Goal: Task Accomplishment & Management: Use online tool/utility

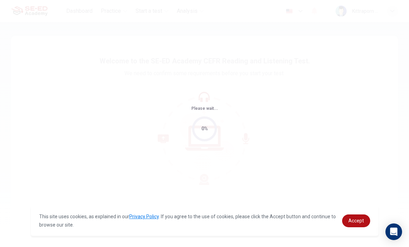
click at [358, 222] on span "Accept" at bounding box center [356, 221] width 16 height 6
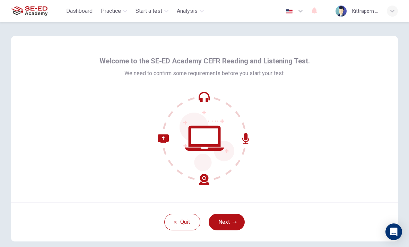
scroll to position [9, 0]
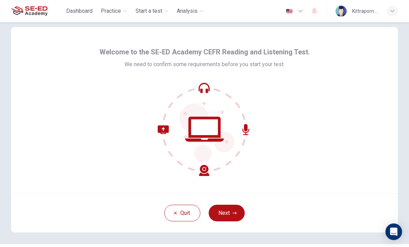
click at [237, 219] on button "Next" at bounding box center [227, 213] width 36 height 17
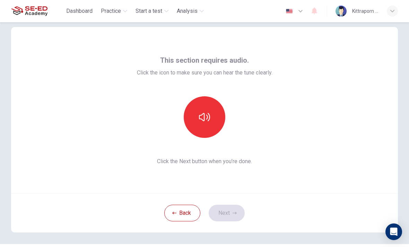
click at [212, 114] on button "button" at bounding box center [205, 117] width 42 height 42
click at [243, 209] on button "Next" at bounding box center [227, 213] width 36 height 17
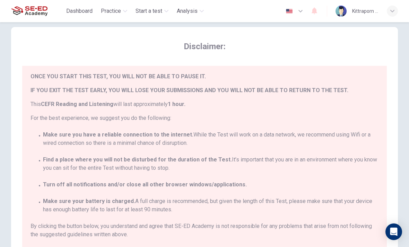
scroll to position [16, 0]
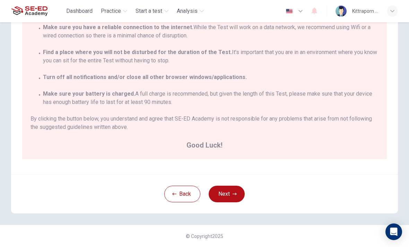
click at [227, 196] on button "Next" at bounding box center [227, 194] width 36 height 17
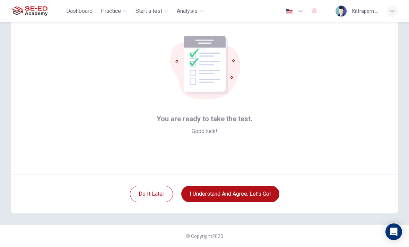
scroll to position [28, 0]
click at [240, 186] on button "I understand and agree. Let’s go!" at bounding box center [230, 194] width 98 height 17
click at [241, 196] on button "I understand and agree. Let’s go!" at bounding box center [230, 194] width 98 height 17
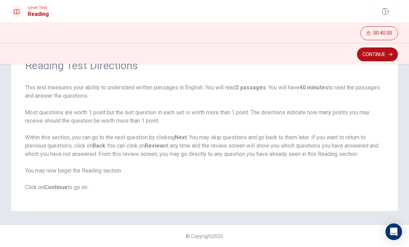
scroll to position [38, 0]
click at [369, 57] on button "Continue" at bounding box center [377, 54] width 41 height 14
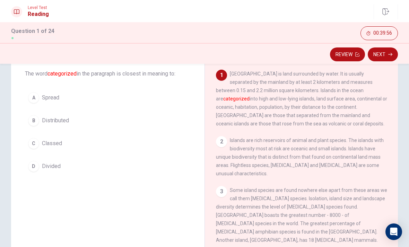
click at [33, 142] on div "C" at bounding box center [33, 143] width 11 height 11
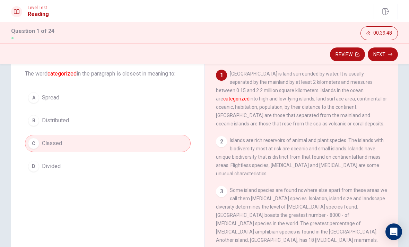
click at [48, 168] on span "Divided" at bounding box center [51, 166] width 19 height 8
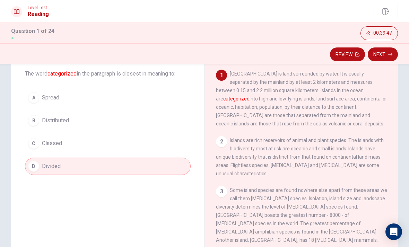
click at [388, 58] on button "Next" at bounding box center [383, 54] width 30 height 14
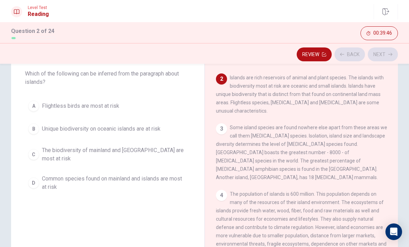
scroll to position [69, 0]
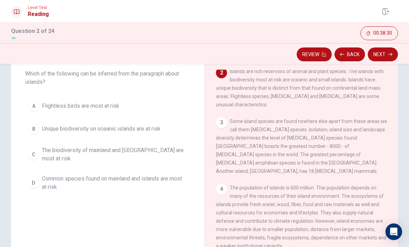
click at [30, 129] on div "B" at bounding box center [33, 128] width 11 height 11
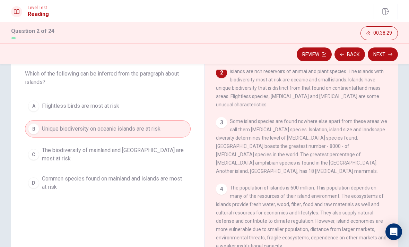
click at [389, 58] on button "Next" at bounding box center [383, 54] width 30 height 14
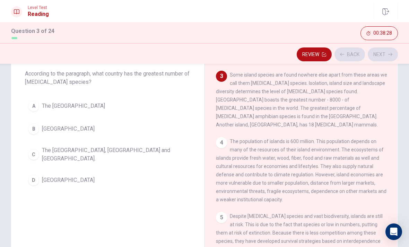
scroll to position [121, 0]
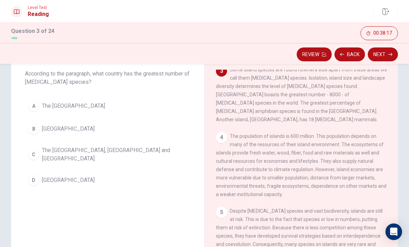
click at [29, 130] on div "B" at bounding box center [33, 128] width 11 height 11
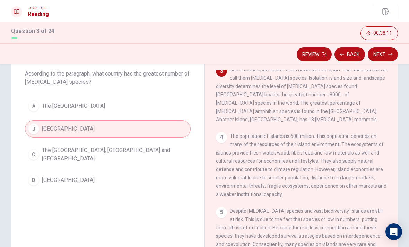
click at [380, 52] on button "Next" at bounding box center [383, 54] width 30 height 14
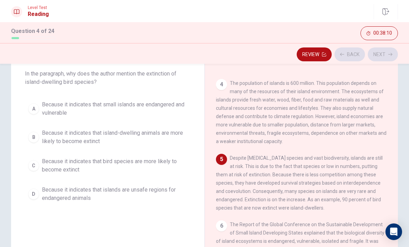
scroll to position [189, 0]
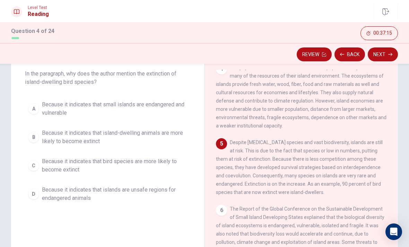
click at [38, 136] on div "B" at bounding box center [33, 137] width 11 height 11
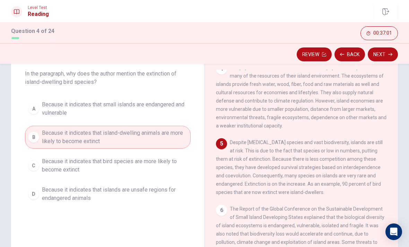
click at [61, 114] on span "Because it indicates that small islands are endangered and vulnerable" at bounding box center [115, 109] width 146 height 17
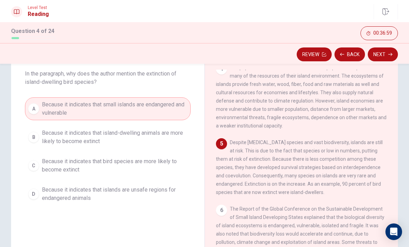
click at [380, 54] on button "Next" at bounding box center [383, 54] width 30 height 14
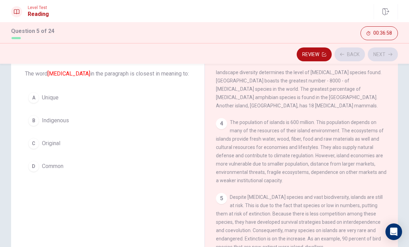
scroll to position [121, 0]
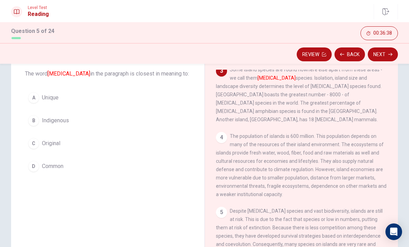
click at [35, 120] on div "B" at bounding box center [33, 120] width 11 height 11
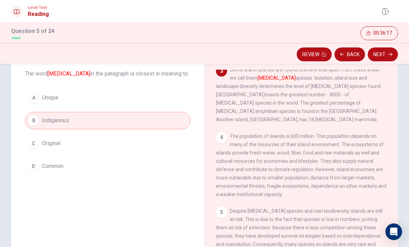
click at [382, 57] on button "Next" at bounding box center [383, 54] width 30 height 14
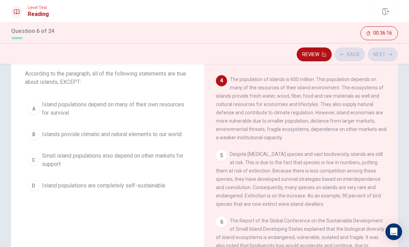
scroll to position [181, 0]
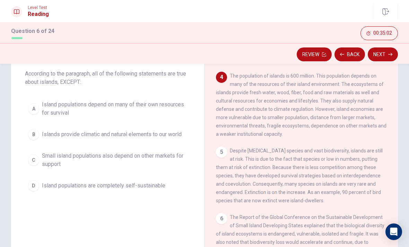
click at [78, 183] on span "Island populations are completely self-sustainable" at bounding box center [103, 186] width 123 height 8
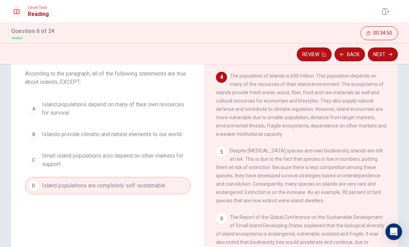
click at [391, 51] on button "Next" at bounding box center [383, 54] width 30 height 14
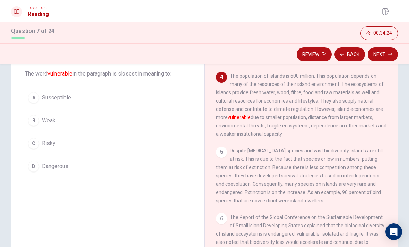
click at [34, 140] on div "C" at bounding box center [33, 143] width 11 height 11
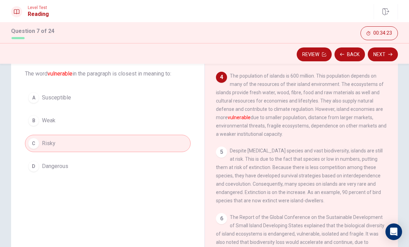
click at [384, 48] on button "Next" at bounding box center [383, 54] width 30 height 14
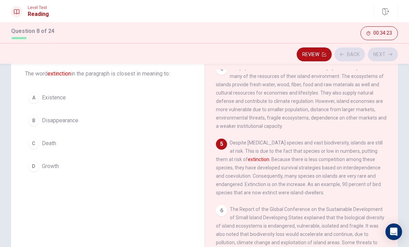
scroll to position [189, 0]
click at [38, 125] on button "B Disappearance" at bounding box center [108, 120] width 166 height 17
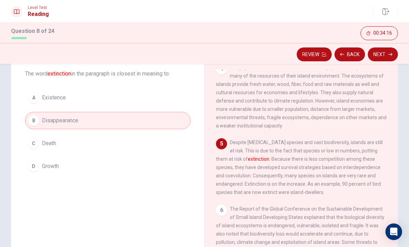
click at [385, 55] on button "Next" at bounding box center [383, 54] width 30 height 14
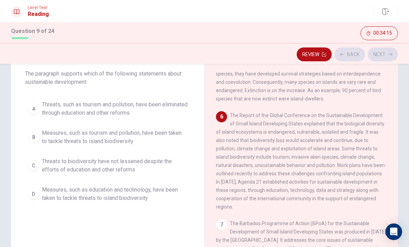
scroll to position [293, 0]
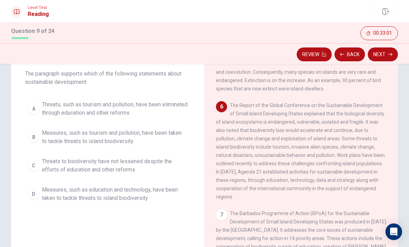
click at [37, 192] on div "D" at bounding box center [33, 194] width 11 height 11
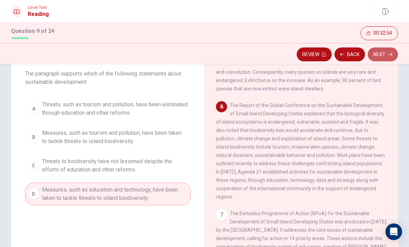
click at [381, 59] on button "Next" at bounding box center [383, 54] width 30 height 14
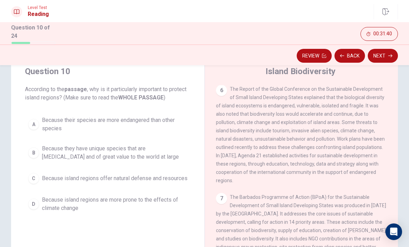
scroll to position [327, 0]
click at [149, 150] on span "Because they have unique species that are [MEDICAL_DATA] and of great value to …" at bounding box center [115, 153] width 146 height 17
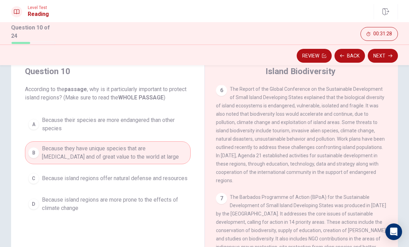
click at [379, 56] on button "Next" at bounding box center [383, 56] width 30 height 14
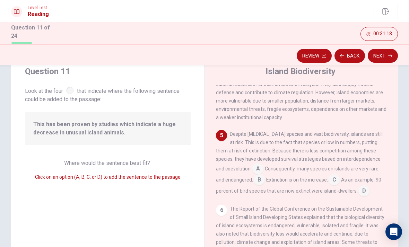
scroll to position [224, 0]
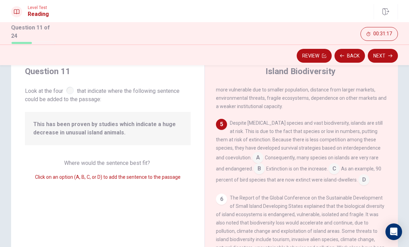
click at [252, 157] on input at bounding box center [257, 158] width 11 height 11
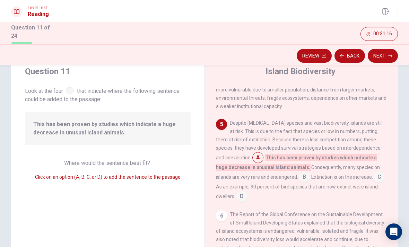
click at [252, 158] on input at bounding box center [257, 158] width 11 height 11
click at [252, 162] on input at bounding box center [257, 158] width 11 height 11
click at [229, 151] on div "Despite [MEDICAL_DATA] species and vast biodiversity, islands are still at risk…" at bounding box center [301, 160] width 171 height 83
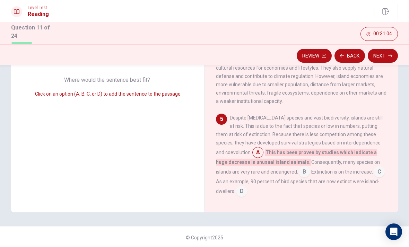
scroll to position [145, 0]
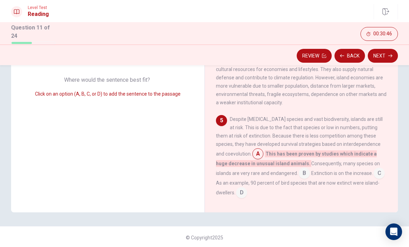
click at [252, 150] on input at bounding box center [257, 154] width 11 height 11
click at [252, 154] on input at bounding box center [257, 154] width 11 height 11
click at [252, 155] on input at bounding box center [257, 154] width 11 height 11
click at [263, 156] on span "This has been proven by studies which indicate a huge decrease in unusual islan…" at bounding box center [296, 158] width 161 height 17
click at [252, 154] on input at bounding box center [257, 154] width 11 height 11
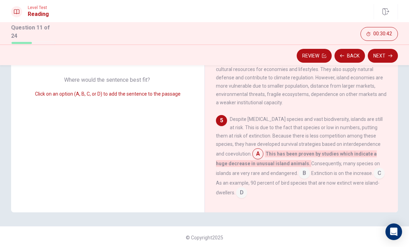
scroll to position [150, 0]
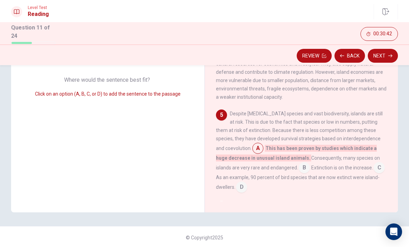
click at [299, 167] on input at bounding box center [304, 168] width 11 height 11
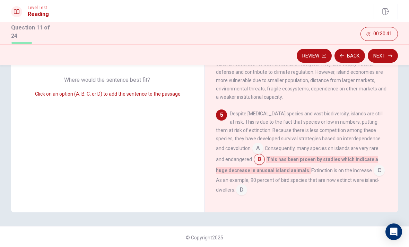
click at [254, 162] on input at bounding box center [259, 160] width 11 height 11
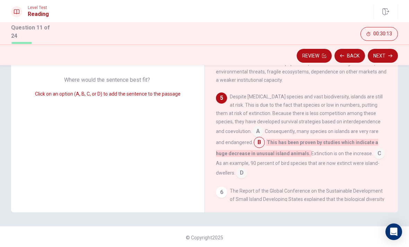
scroll to position [170, 0]
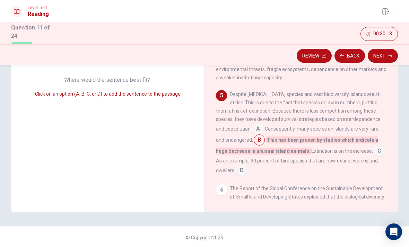
click at [374, 152] on input at bounding box center [379, 151] width 11 height 11
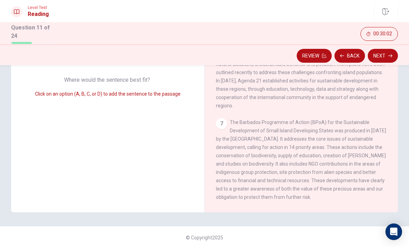
scroll to position [341, 0]
click at [382, 56] on button "Next" at bounding box center [383, 56] width 30 height 14
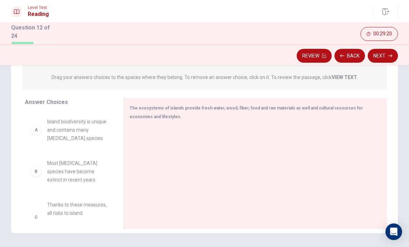
scroll to position [86, 0]
click at [71, 188] on div "B Most [MEDICAL_DATA] species have become extinct in recent years" at bounding box center [69, 173] width 88 height 36
click at [43, 127] on div "A Island biodiversity is unique and contains many [MEDICAL_DATA] species" at bounding box center [69, 131] width 77 height 25
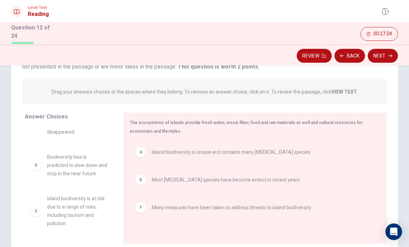
scroll to position [29, 0]
click at [386, 59] on button "Next" at bounding box center [383, 56] width 30 height 14
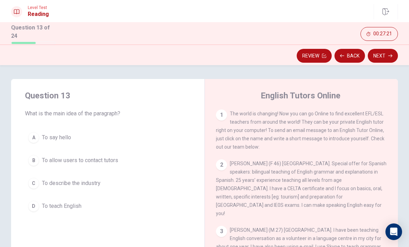
scroll to position [0, 0]
click at [105, 204] on button "D To teach English" at bounding box center [108, 206] width 166 height 17
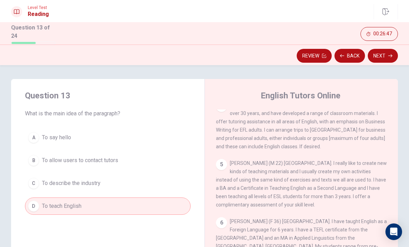
scroll to position [250, 0]
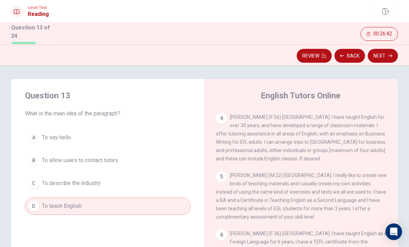
click at [383, 55] on button "Next" at bounding box center [383, 56] width 30 height 14
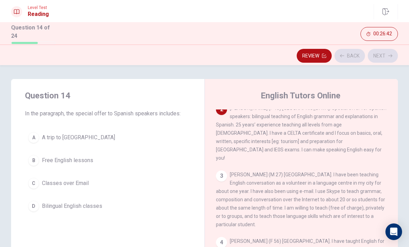
scroll to position [52, 0]
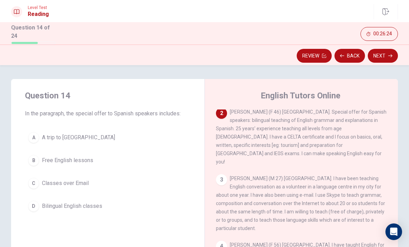
click at [93, 208] on span "Bilingual English classes" at bounding box center [72, 206] width 60 height 8
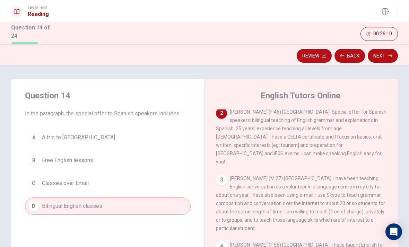
click at [379, 60] on button "Next" at bounding box center [383, 56] width 30 height 14
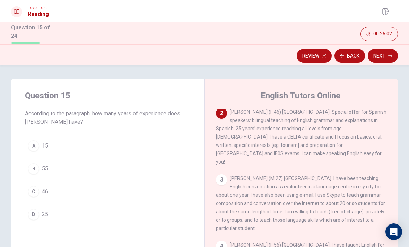
click at [117, 214] on button "D 25" at bounding box center [108, 214] width 166 height 17
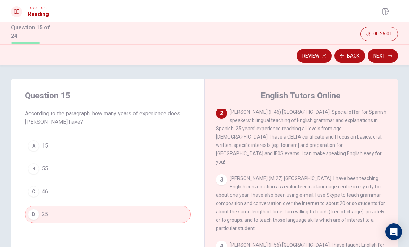
click at [381, 58] on button "Next" at bounding box center [383, 56] width 30 height 14
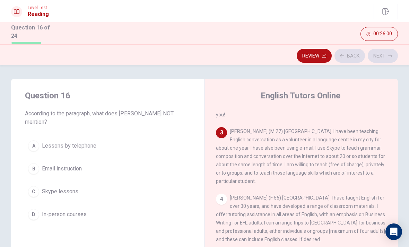
scroll to position [103, 0]
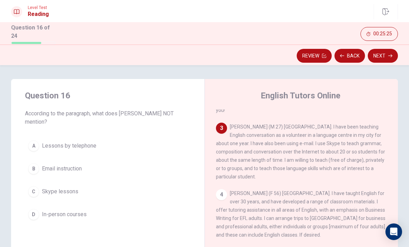
click at [83, 212] on span "In-person courses" at bounding box center [64, 214] width 45 height 8
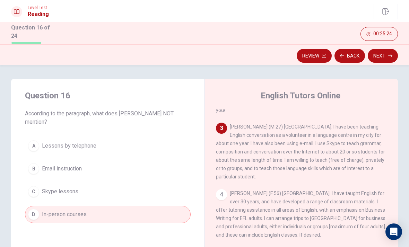
click at [104, 168] on button "B Email instruction" at bounding box center [108, 168] width 166 height 17
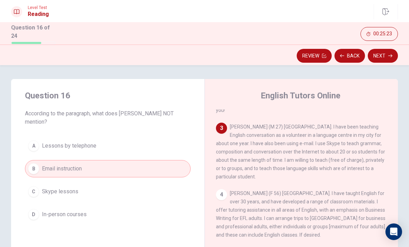
click at [121, 144] on button "A Lessons by telephone" at bounding box center [108, 145] width 166 height 17
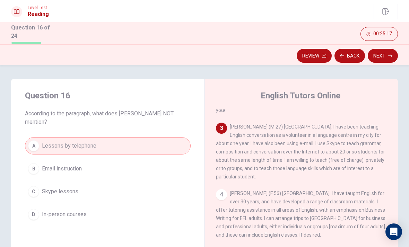
click at [382, 56] on button "Next" at bounding box center [383, 56] width 30 height 14
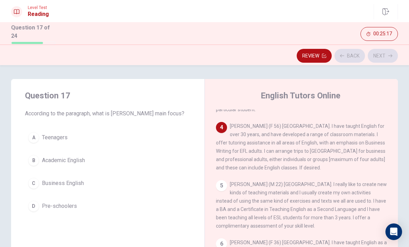
scroll to position [172, 0]
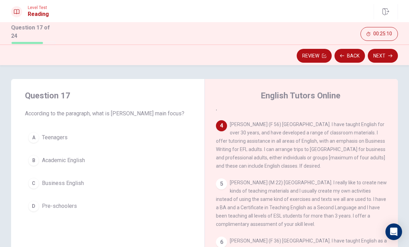
click at [106, 186] on button "C Business English" at bounding box center [108, 183] width 166 height 17
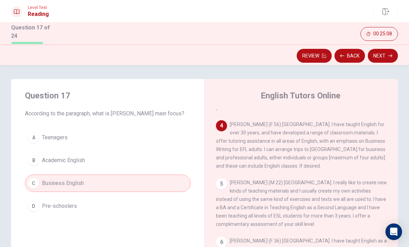
click at [382, 56] on button "Next" at bounding box center [383, 56] width 30 height 14
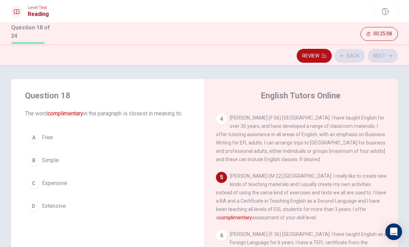
scroll to position [180, 0]
click at [137, 144] on button "A Free" at bounding box center [108, 137] width 166 height 17
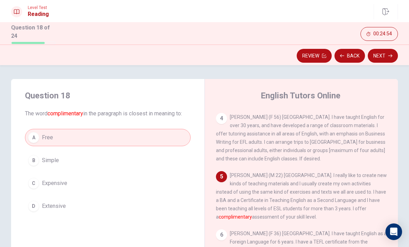
click at [378, 58] on button "Next" at bounding box center [383, 56] width 30 height 14
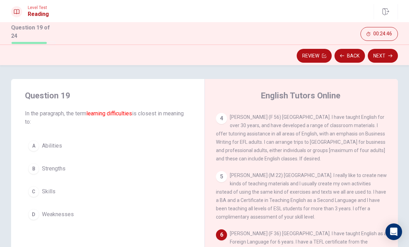
click at [124, 214] on button "D Weaknesses" at bounding box center [108, 214] width 166 height 17
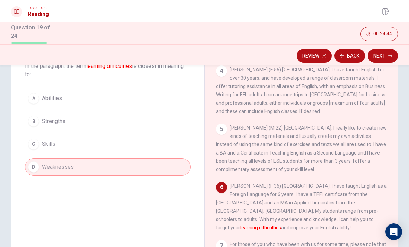
scroll to position [49, 0]
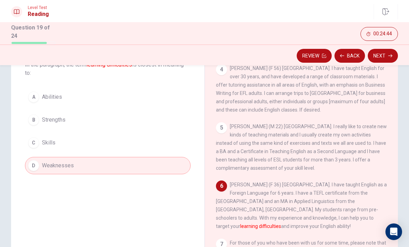
click at [391, 134] on div "1 The world is changing! Now you can go Online to find excellent EFL/ESL teache…" at bounding box center [306, 160] width 180 height 199
click at [389, 57] on button "Next" at bounding box center [383, 56] width 30 height 14
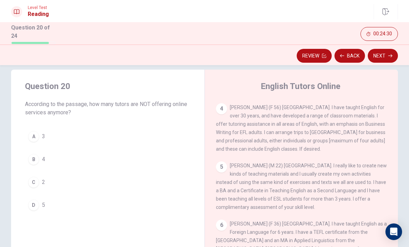
scroll to position [180, 0]
click at [147, 185] on button "C 2" at bounding box center [108, 182] width 166 height 17
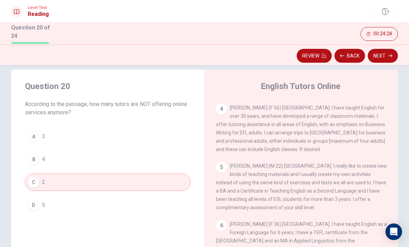
click at [384, 57] on button "Next" at bounding box center [383, 56] width 30 height 14
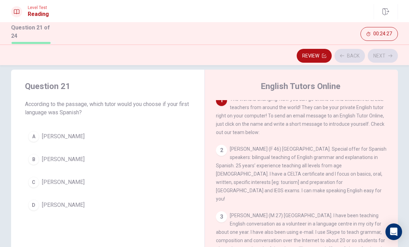
scroll to position [0, 0]
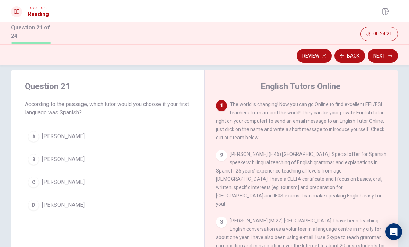
click at [122, 186] on button "C [PERSON_NAME]" at bounding box center [108, 182] width 166 height 17
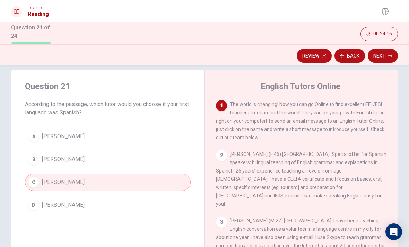
click at [387, 58] on button "Next" at bounding box center [383, 56] width 30 height 14
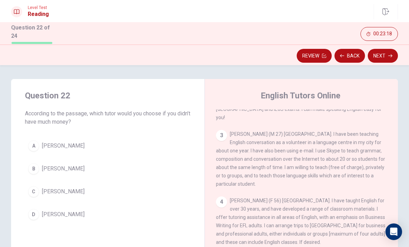
scroll to position [97, 0]
click at [89, 198] on button "C [PERSON_NAME]" at bounding box center [108, 191] width 166 height 17
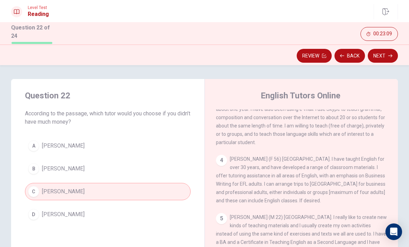
scroll to position [138, 0]
click at [389, 55] on icon "button" at bounding box center [390, 56] width 4 height 4
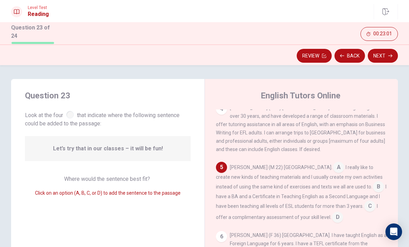
scroll to position [189, 0]
click at [332, 213] on input at bounding box center [337, 218] width 11 height 11
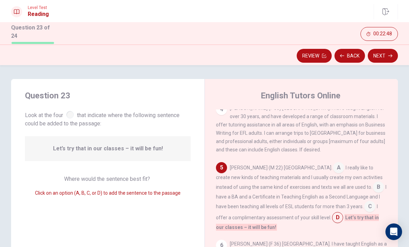
click at [373, 182] on input at bounding box center [378, 187] width 11 height 11
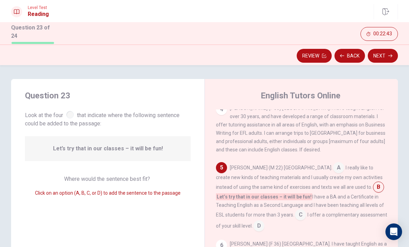
click at [381, 58] on button "Next" at bounding box center [383, 56] width 30 height 14
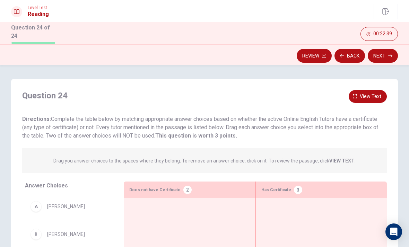
scroll to position [0, 0]
click at [360, 98] on span "View text" at bounding box center [370, 96] width 21 height 9
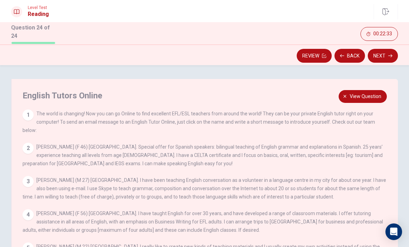
click at [347, 96] on icon "button" at bounding box center [345, 96] width 4 height 4
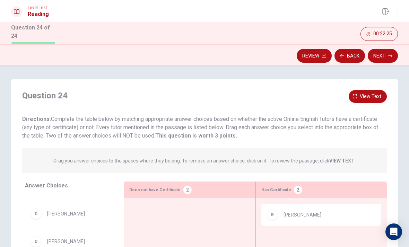
click at [363, 97] on span "View text" at bounding box center [370, 96] width 21 height 9
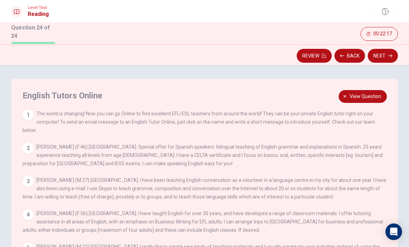
click at [348, 99] on button "View question" at bounding box center [363, 96] width 48 height 13
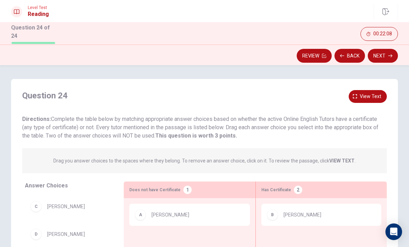
click at [363, 93] on span "View text" at bounding box center [370, 96] width 21 height 9
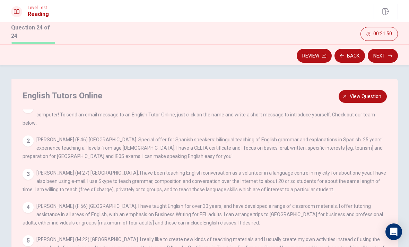
scroll to position [7, 0]
click at [343, 101] on button "View question" at bounding box center [363, 96] width 48 height 13
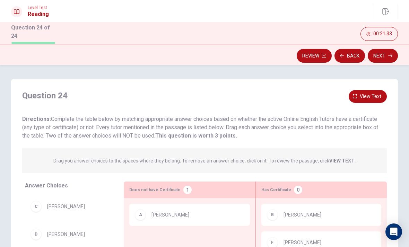
scroll to position [-1, 0]
click at [360, 97] on span "View text" at bounding box center [370, 96] width 21 height 9
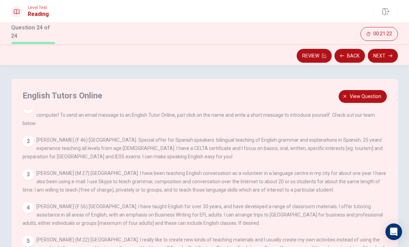
scroll to position [7, 0]
click at [350, 94] on span "View question" at bounding box center [366, 96] width 32 height 9
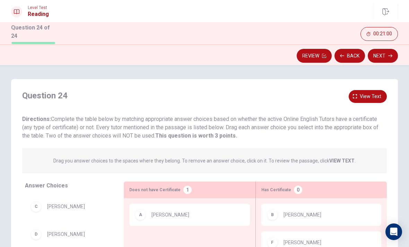
scroll to position [0, 0]
click at [359, 92] on button "View text" at bounding box center [368, 96] width 38 height 13
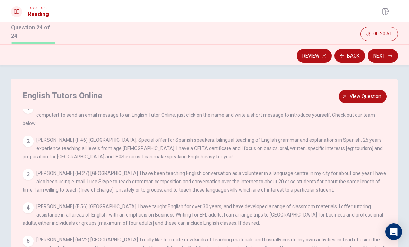
scroll to position [7, 0]
click at [351, 98] on span "View question" at bounding box center [366, 96] width 32 height 9
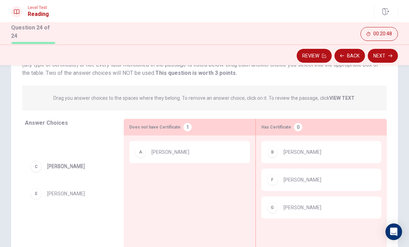
scroll to position [65, 0]
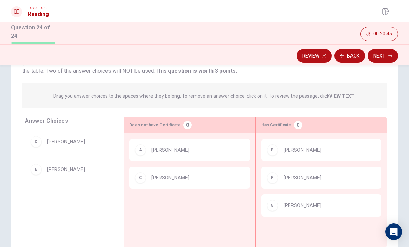
click at [391, 57] on button "Next" at bounding box center [383, 56] width 30 height 14
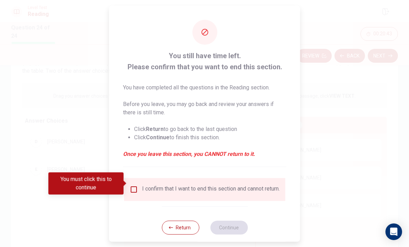
click at [133, 186] on input "You must click this to continue" at bounding box center [134, 189] width 8 height 8
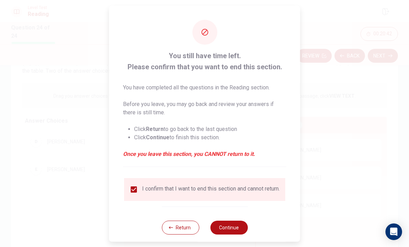
click at [236, 226] on button "Continue" at bounding box center [228, 227] width 37 height 14
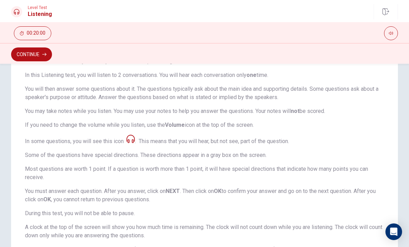
click at [32, 57] on button "Continue" at bounding box center [31, 54] width 41 height 14
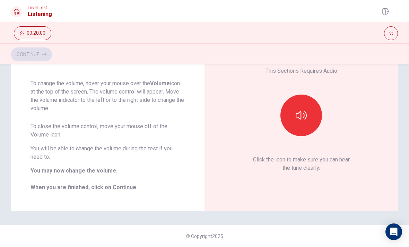
scroll to position [50, 0]
click at [311, 115] on button "button" at bounding box center [301, 116] width 42 height 42
click at [39, 54] on button "Continue" at bounding box center [31, 54] width 41 height 14
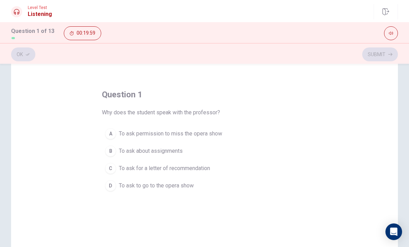
scroll to position [18, 0]
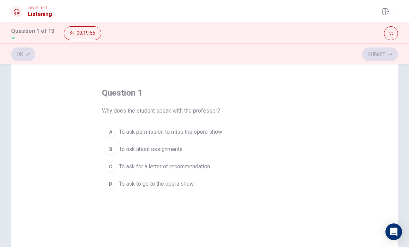
click at [107, 179] on div "D" at bounding box center [110, 183] width 11 height 11
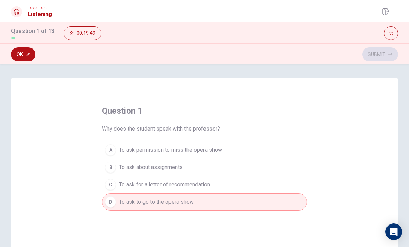
scroll to position [0, 0]
click at [109, 199] on div "D" at bounding box center [110, 202] width 11 height 11
click at [26, 59] on button "Ok" at bounding box center [23, 54] width 24 height 14
click at [385, 57] on button "Submit" at bounding box center [380, 54] width 36 height 14
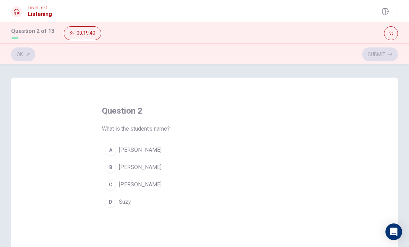
click at [113, 174] on button "B [PERSON_NAME]" at bounding box center [204, 167] width 205 height 17
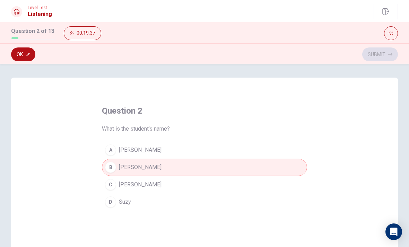
click at [18, 56] on button "Ok" at bounding box center [23, 54] width 24 height 14
click at [382, 54] on button "Submit" at bounding box center [380, 54] width 36 height 14
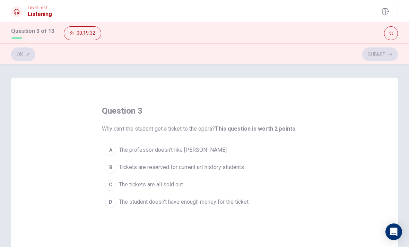
click at [115, 166] on div "B" at bounding box center [110, 167] width 11 height 11
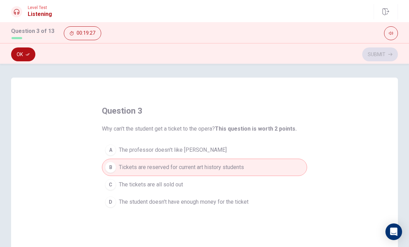
click at [22, 58] on button "Ok" at bounding box center [23, 54] width 24 height 14
click at [388, 49] on button "Submit" at bounding box center [380, 54] width 36 height 14
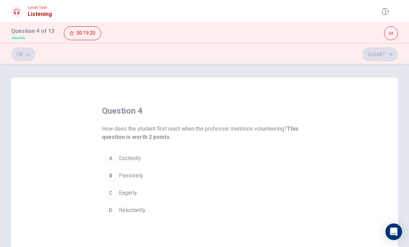
click at [115, 213] on div "D" at bounding box center [110, 210] width 11 height 11
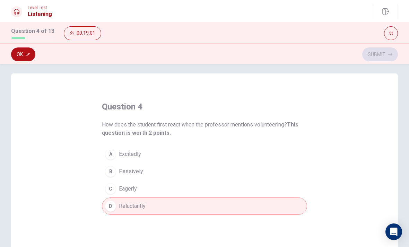
scroll to position [5, 0]
click at [27, 56] on icon "button" at bounding box center [28, 54] width 4 height 4
click at [373, 59] on button "Submit" at bounding box center [380, 54] width 36 height 14
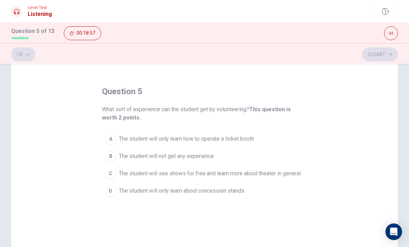
scroll to position [21, 0]
click at [115, 172] on div "C" at bounding box center [110, 172] width 11 height 11
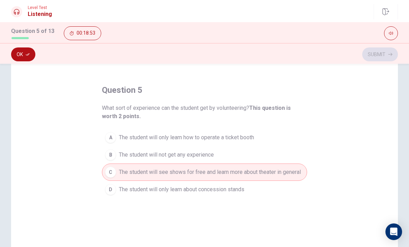
click at [24, 58] on button "Ok" at bounding box center [23, 54] width 24 height 14
click at [385, 53] on button "Submit" at bounding box center [380, 54] width 36 height 14
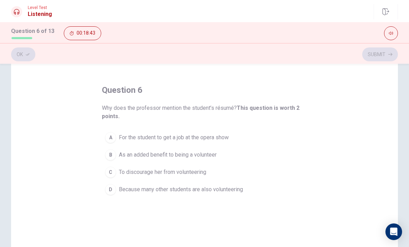
click at [113, 153] on div "B" at bounding box center [110, 154] width 11 height 11
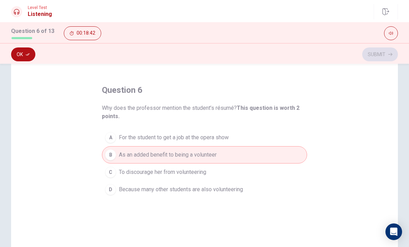
click at [25, 59] on button "Ok" at bounding box center [23, 54] width 24 height 14
click at [384, 60] on button "Submit" at bounding box center [380, 54] width 36 height 14
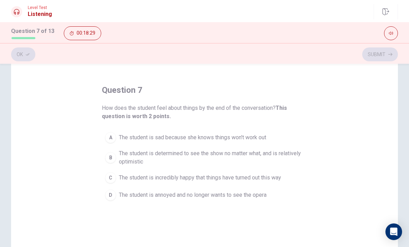
click at [109, 156] on div "B" at bounding box center [110, 157] width 11 height 11
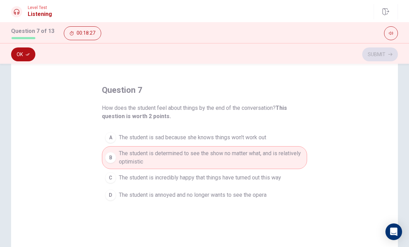
click at [27, 53] on icon "button" at bounding box center [28, 54] width 4 height 4
click at [388, 52] on button "Submit" at bounding box center [380, 54] width 36 height 14
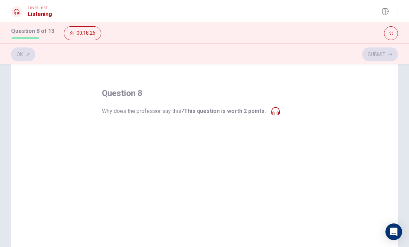
scroll to position [18, 0]
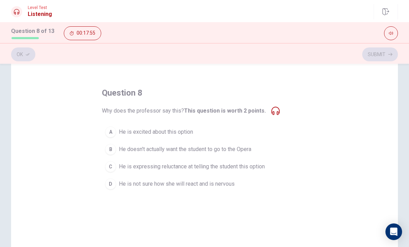
click at [389, 36] on button "button" at bounding box center [391, 33] width 14 height 14
click at [300, 103] on div "question 8 Why does the professor say this? This question is worth 2 points. A …" at bounding box center [204, 139] width 205 height 105
click at [105, 134] on div "A" at bounding box center [110, 132] width 11 height 11
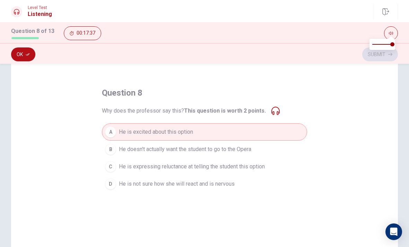
click at [27, 51] on button "Ok" at bounding box center [23, 54] width 24 height 14
click at [384, 60] on button "Submit" at bounding box center [380, 54] width 36 height 14
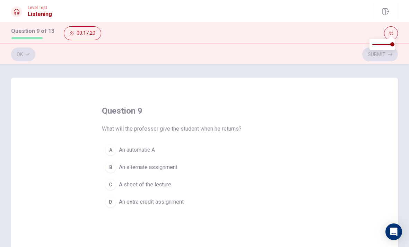
click at [328, 172] on div "question 9 What will the professor give the student when he returns? A An autom…" at bounding box center [204, 198] width 387 height 241
click at [162, 169] on span "An alternate assignment" at bounding box center [148, 167] width 59 height 8
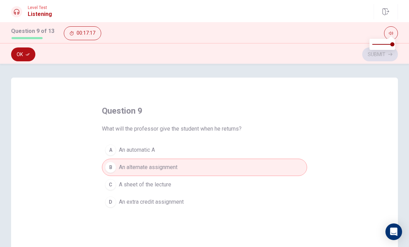
click at [23, 57] on button "Ok" at bounding box center [23, 54] width 24 height 14
click at [386, 56] on button "Submit" at bounding box center [380, 54] width 36 height 14
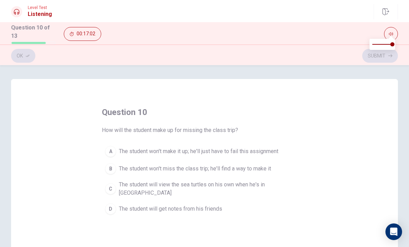
click at [113, 183] on div "C" at bounding box center [110, 188] width 11 height 11
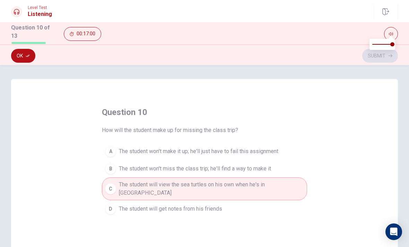
click at [389, 55] on div "Ok Submit" at bounding box center [204, 55] width 387 height 13
click at [24, 54] on button "Ok" at bounding box center [23, 56] width 24 height 14
click at [387, 56] on button "Submit" at bounding box center [380, 56] width 36 height 14
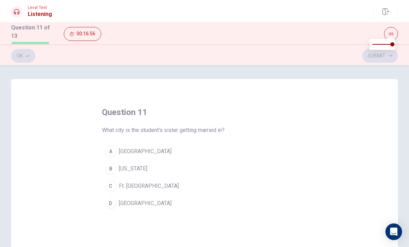
click at [113, 151] on div "A" at bounding box center [110, 151] width 11 height 11
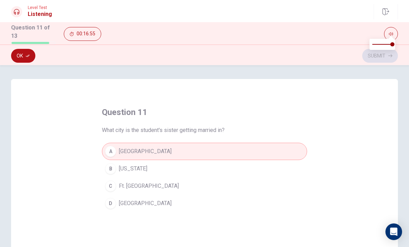
click at [25, 60] on button "Ok" at bounding box center [23, 56] width 24 height 14
click at [382, 57] on button "Submit" at bounding box center [380, 56] width 36 height 14
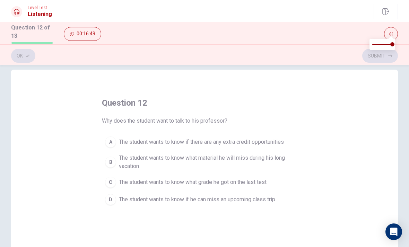
scroll to position [10, 0]
click at [119, 198] on span "The student wants to know if he can miss an upcoming class trip" at bounding box center [197, 199] width 156 height 8
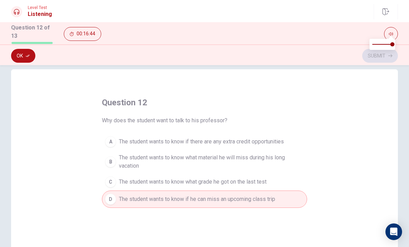
click at [26, 55] on icon "button" at bounding box center [28, 56] width 4 height 4
click at [376, 60] on button "Submit" at bounding box center [380, 56] width 36 height 14
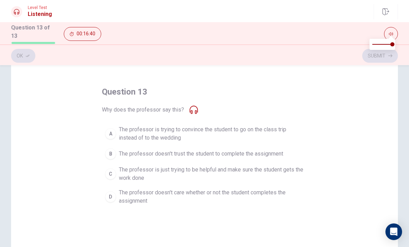
scroll to position [20, 0]
click at [120, 172] on span "The professor is just trying to be helpful and make sure the student gets the w…" at bounding box center [211, 174] width 185 height 17
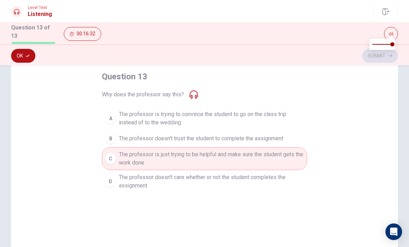
scroll to position [38, 0]
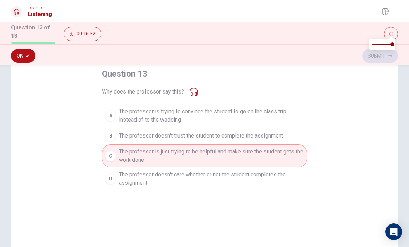
click at [23, 56] on button "Ok" at bounding box center [23, 56] width 24 height 14
click at [377, 59] on button "Submit" at bounding box center [380, 56] width 36 height 14
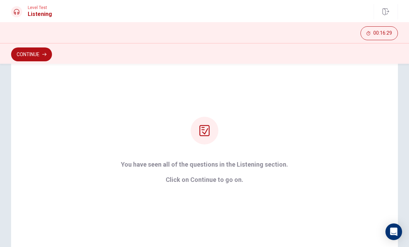
scroll to position [44, 0]
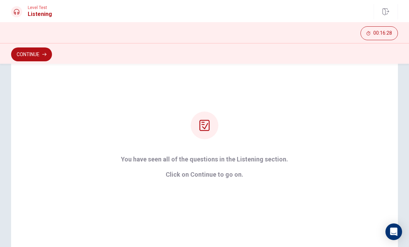
click at [17, 55] on button "Continue" at bounding box center [31, 54] width 41 height 14
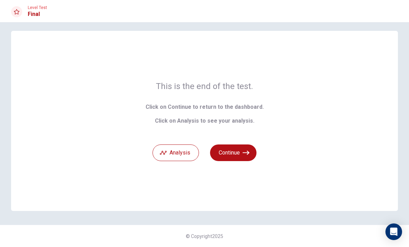
scroll to position [5, 0]
click at [185, 154] on button "Analysis" at bounding box center [176, 153] width 46 height 17
